Goal: Task Accomplishment & Management: Complete application form

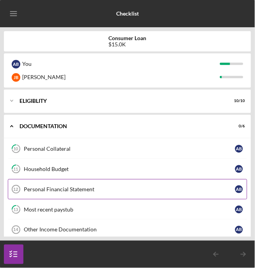
click at [152, 192] on div "Personal Financial Statement" at bounding box center [129, 189] width 211 height 6
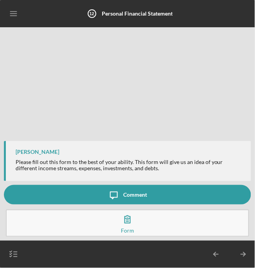
click at [144, 226] on button "Complete the Form Form" at bounding box center [127, 223] width 243 height 27
